Goal: Task Accomplishment & Management: Use online tool/utility

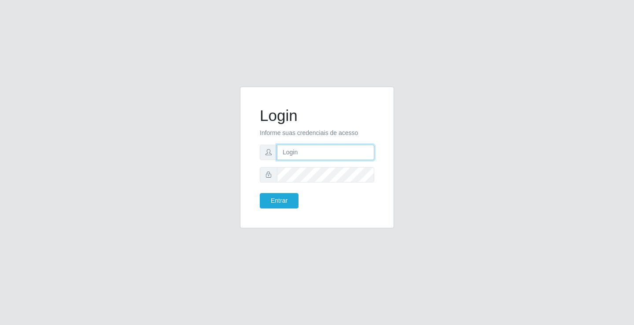
click at [298, 155] on input "text" at bounding box center [325, 152] width 97 height 15
type input "[PERSON_NAME]"
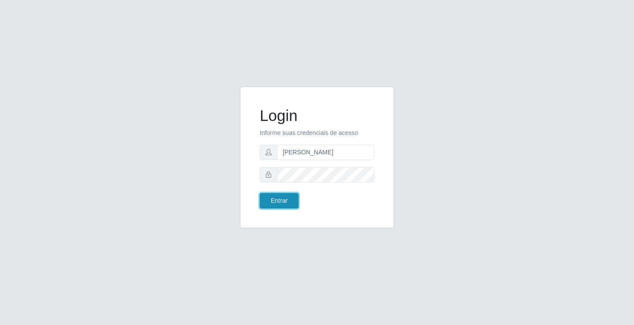
click at [270, 198] on button "Entrar" at bounding box center [279, 200] width 39 height 15
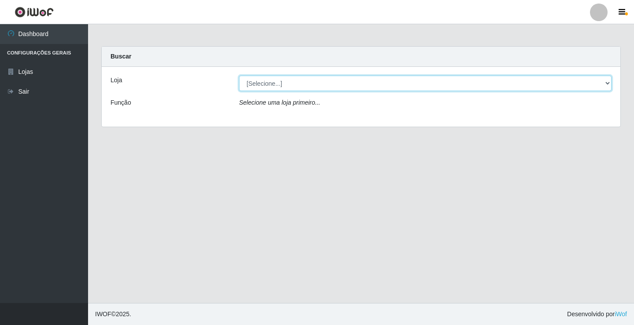
click at [264, 87] on select "[Selecione...] Ideal - Conceição" at bounding box center [425, 83] width 372 height 15
select select "231"
click at [239, 76] on select "[Selecione...] Ideal - Conceição" at bounding box center [425, 83] width 372 height 15
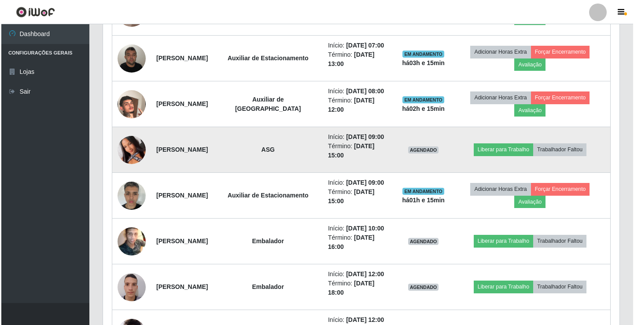
scroll to position [440, 0]
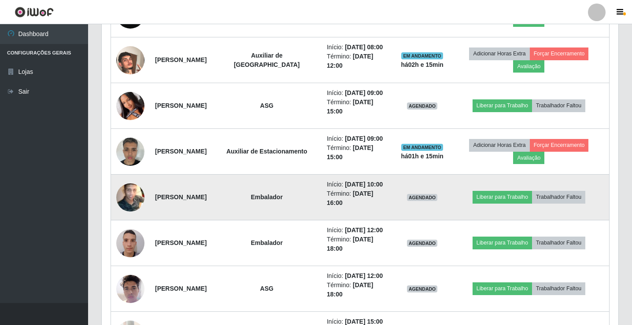
click at [134, 215] on img at bounding box center [130, 197] width 28 height 35
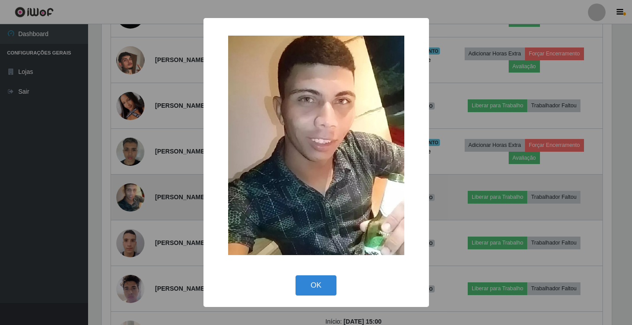
scroll to position [183, 512]
click at [134, 238] on div "× OK Cancel" at bounding box center [317, 162] width 634 height 325
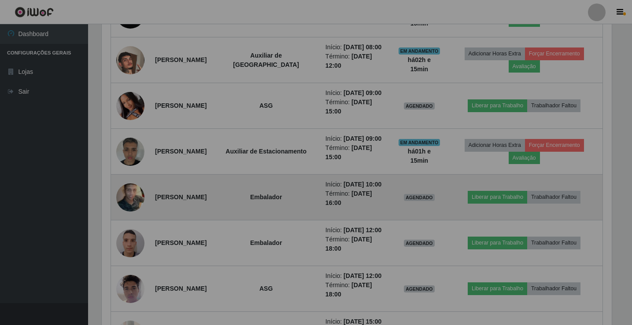
scroll to position [183, 516]
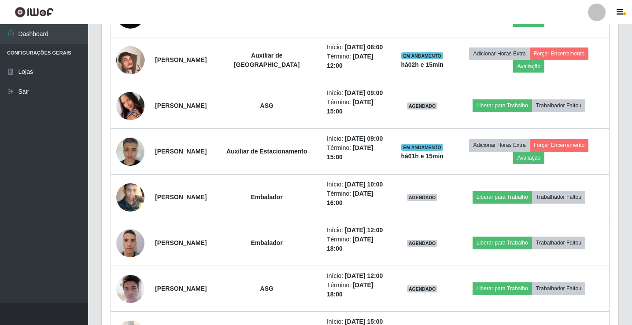
click at [597, 15] on div at bounding box center [597, 13] width 18 height 18
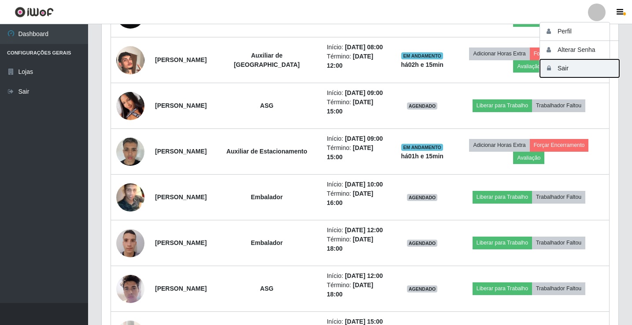
click at [604, 74] on button "Sair" at bounding box center [579, 68] width 79 height 18
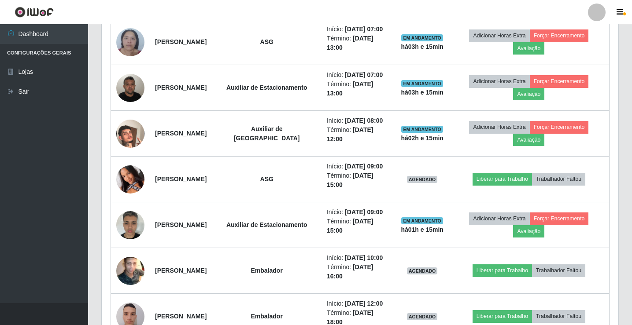
scroll to position [183, 516]
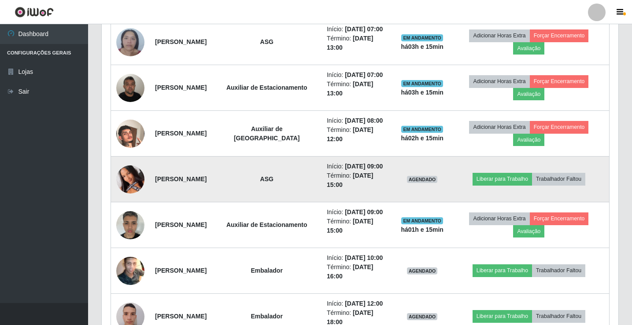
click at [132, 210] on img at bounding box center [130, 179] width 28 height 63
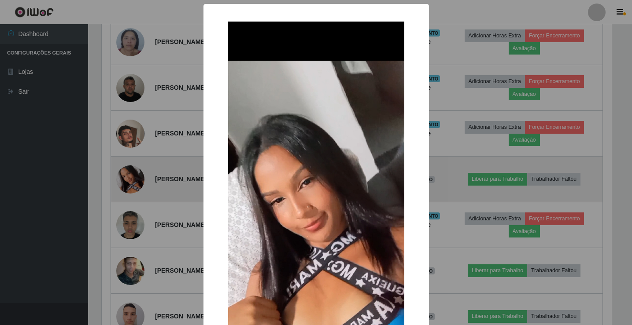
scroll to position [183, 512]
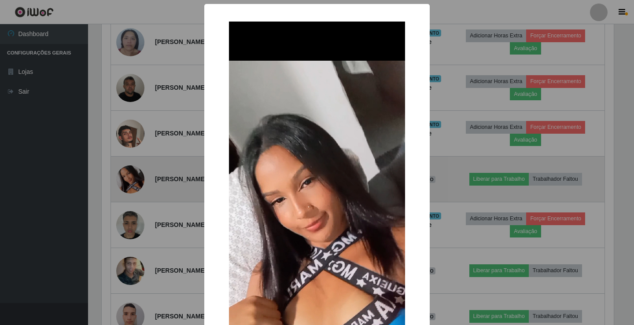
click at [132, 214] on div "× OK Cancel" at bounding box center [317, 162] width 634 height 325
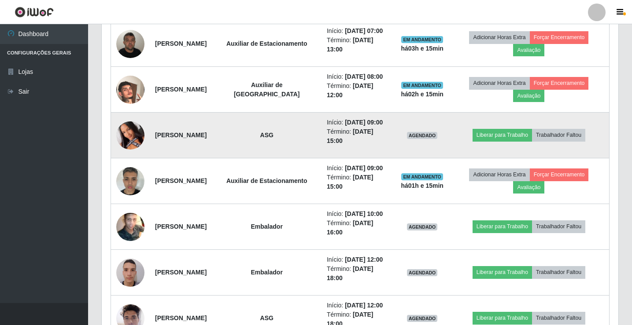
scroll to position [452, 0]
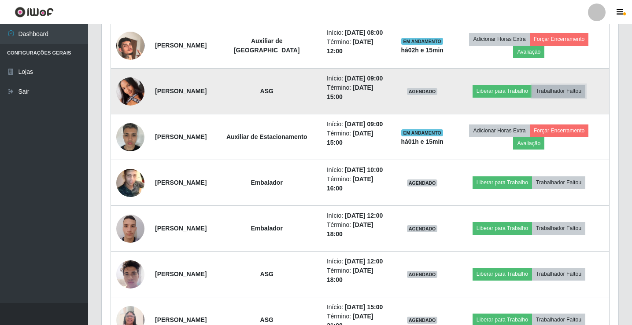
click at [559, 97] on button "Trabalhador Faltou" at bounding box center [558, 91] width 53 height 12
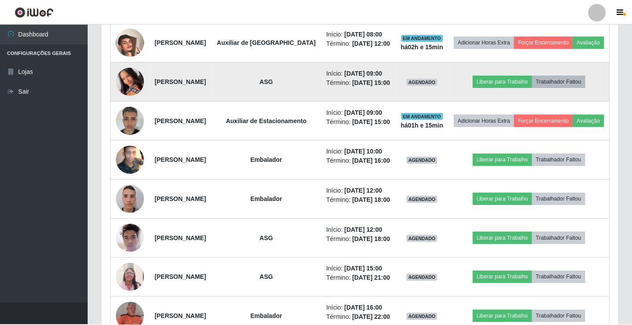
scroll to position [183, 512]
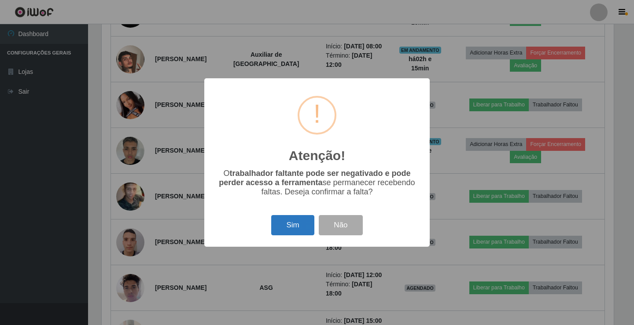
click at [298, 225] on button "Sim" at bounding box center [292, 225] width 43 height 21
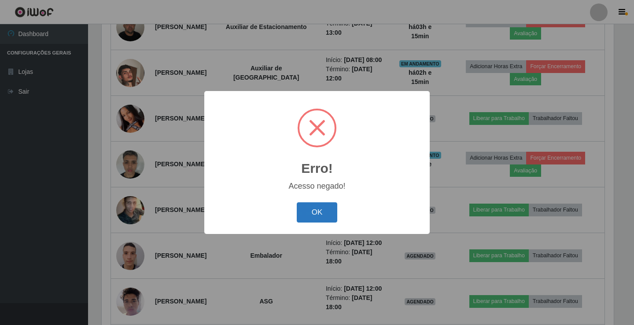
click at [328, 206] on button "OK" at bounding box center [317, 213] width 41 height 21
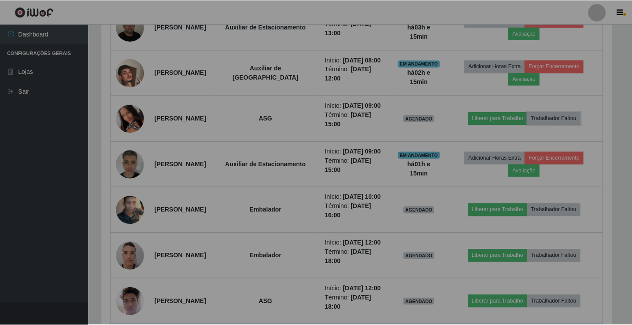
scroll to position [183, 516]
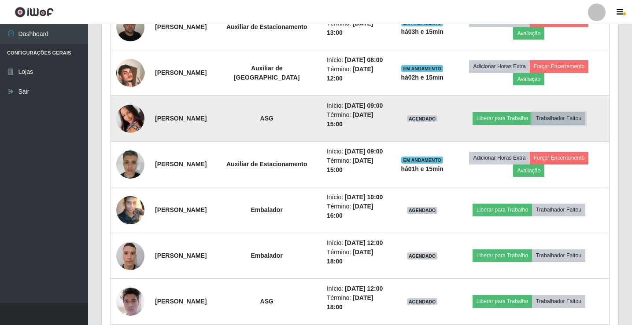
click at [578, 125] on button "Trabalhador Faltou" at bounding box center [558, 118] width 53 height 12
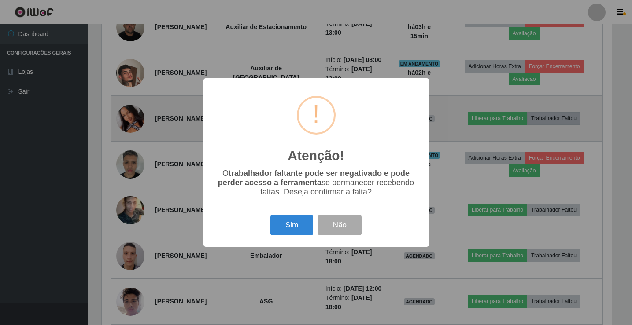
scroll to position [183, 512]
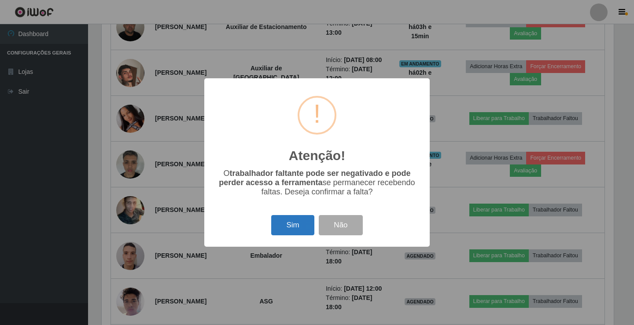
click at [312, 228] on button "Sim" at bounding box center [292, 225] width 43 height 21
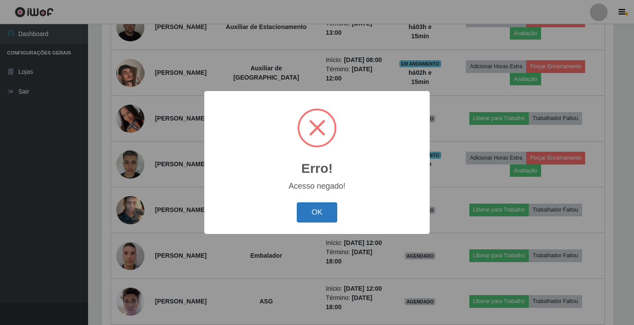
click at [325, 213] on button "OK" at bounding box center [317, 213] width 41 height 21
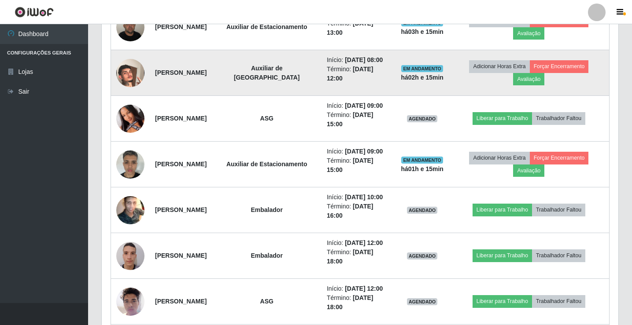
scroll to position [183, 516]
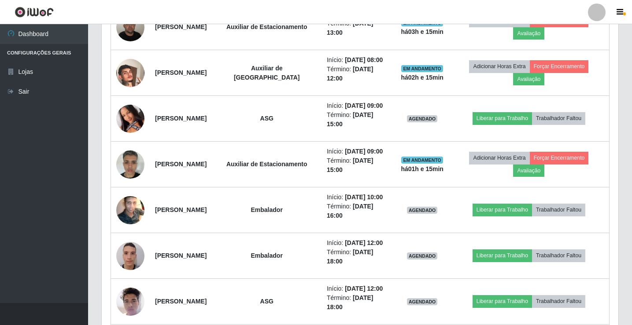
click at [592, 15] on div at bounding box center [597, 13] width 18 height 18
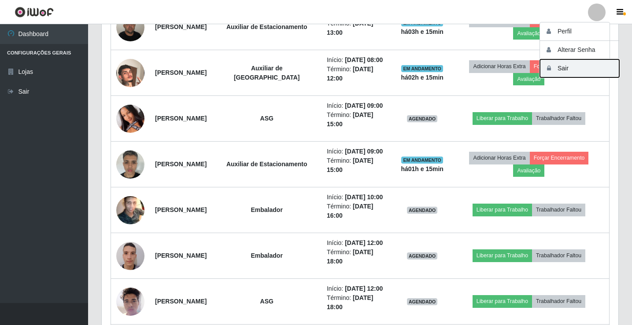
click at [567, 73] on button "Sair" at bounding box center [579, 68] width 79 height 18
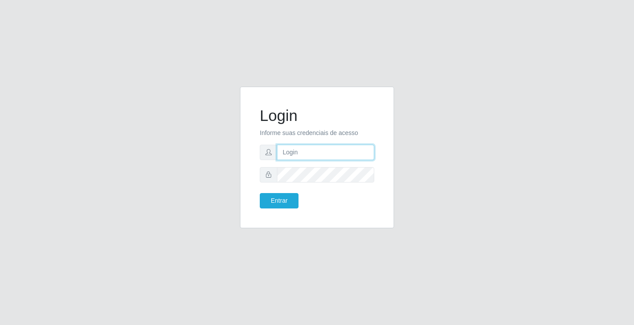
click at [330, 151] on input "text" at bounding box center [325, 152] width 97 height 15
type input "[PERSON_NAME]"
click at [260, 193] on button "Entrar" at bounding box center [279, 200] width 39 height 15
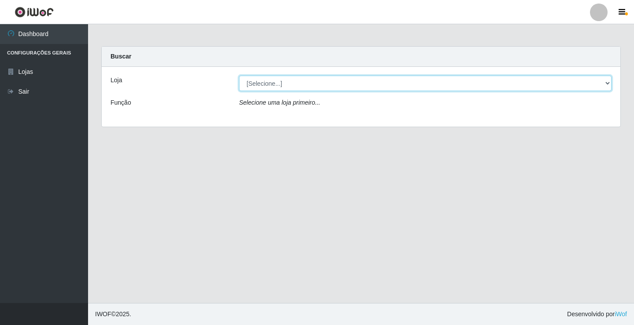
click at [264, 86] on select "[Selecione...] Ideal - Conceição" at bounding box center [425, 83] width 372 height 15
select select "231"
click at [239, 76] on select "[Selecione...] Ideal - Conceição" at bounding box center [425, 83] width 372 height 15
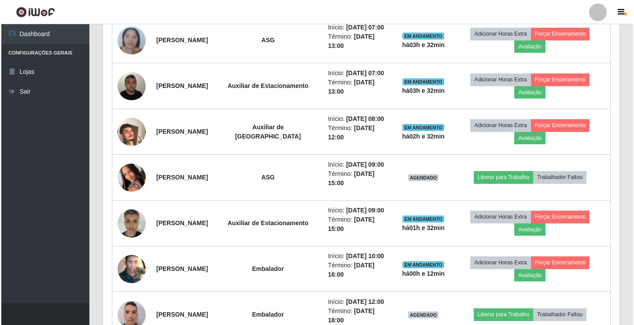
scroll to position [440, 0]
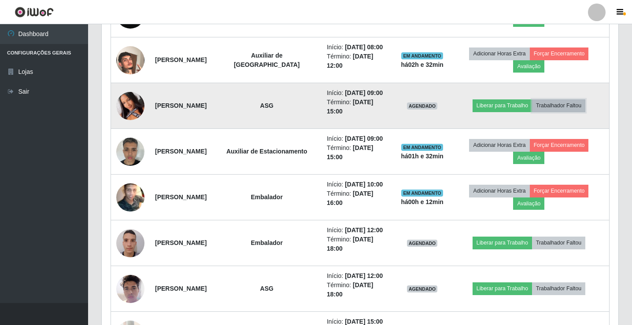
click at [565, 112] on button "Trabalhador Faltou" at bounding box center [558, 105] width 53 height 12
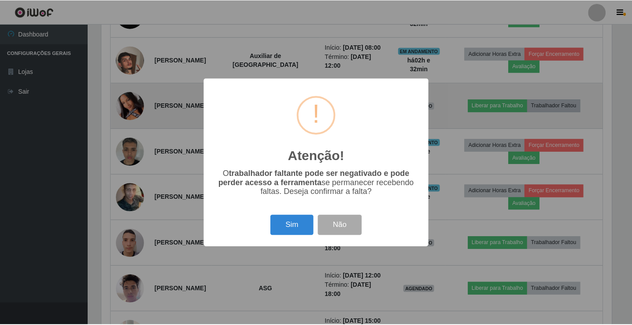
scroll to position [183, 512]
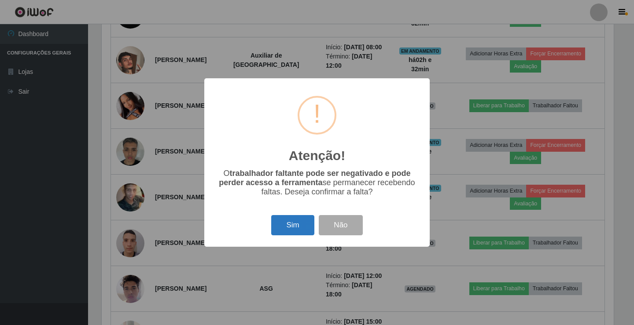
click at [294, 227] on button "Sim" at bounding box center [292, 225] width 43 height 21
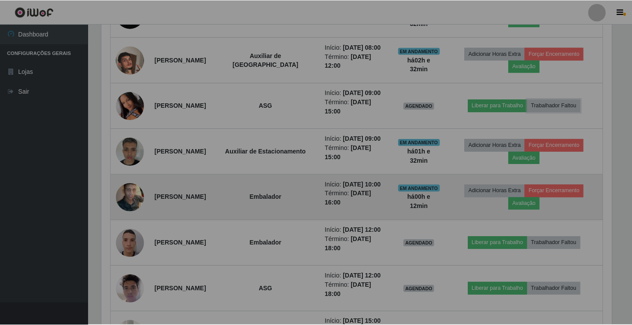
scroll to position [0, 0]
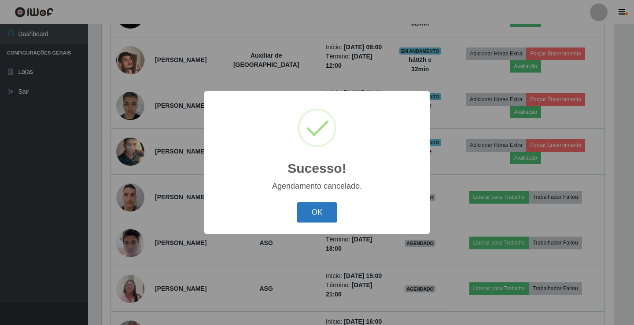
click at [314, 213] on button "OK" at bounding box center [317, 213] width 41 height 21
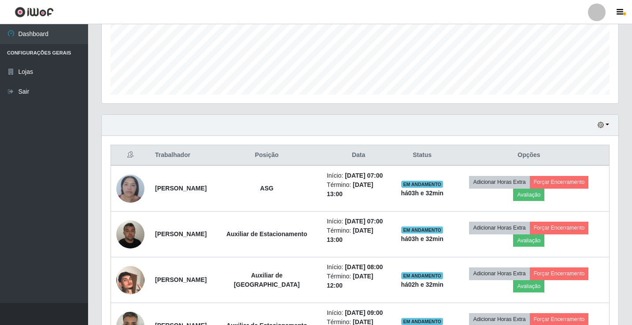
click at [600, 11] on div at bounding box center [597, 13] width 18 height 18
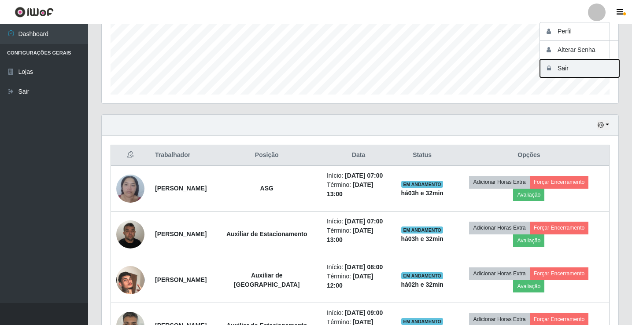
click at [563, 70] on button "Sair" at bounding box center [579, 68] width 79 height 18
